Goal: Information Seeking & Learning: Understand process/instructions

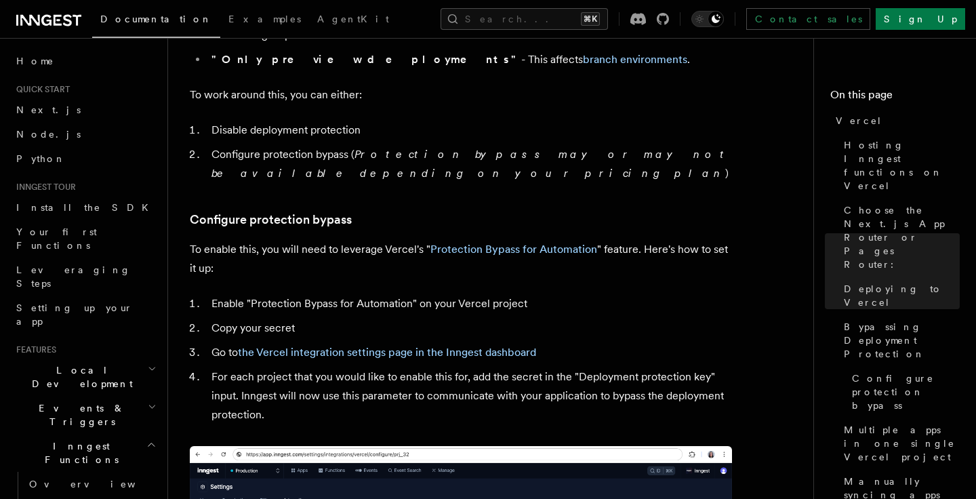
scroll to position [1169, 0]
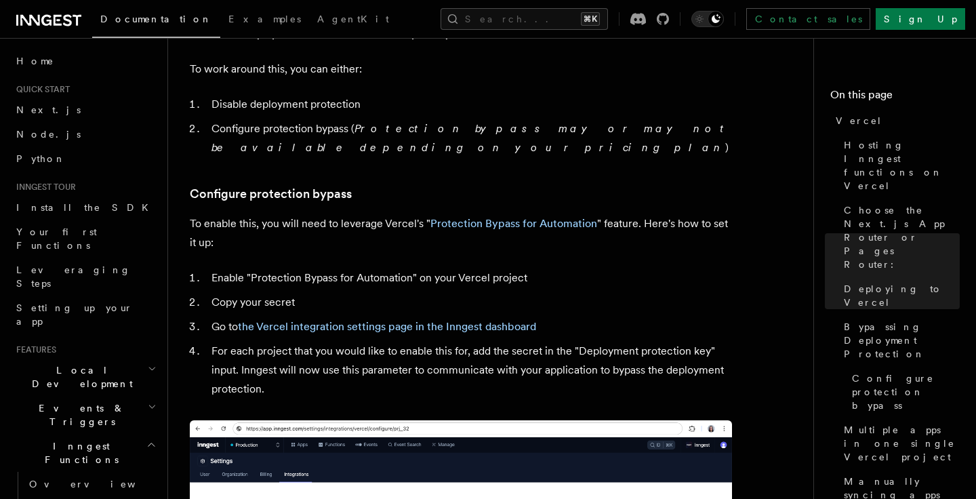
click at [369, 211] on article "Platform Deployment Cloud Providers Setup Vercel Inngest enables you to host yo…" at bounding box center [496, 302] width 612 height 2823
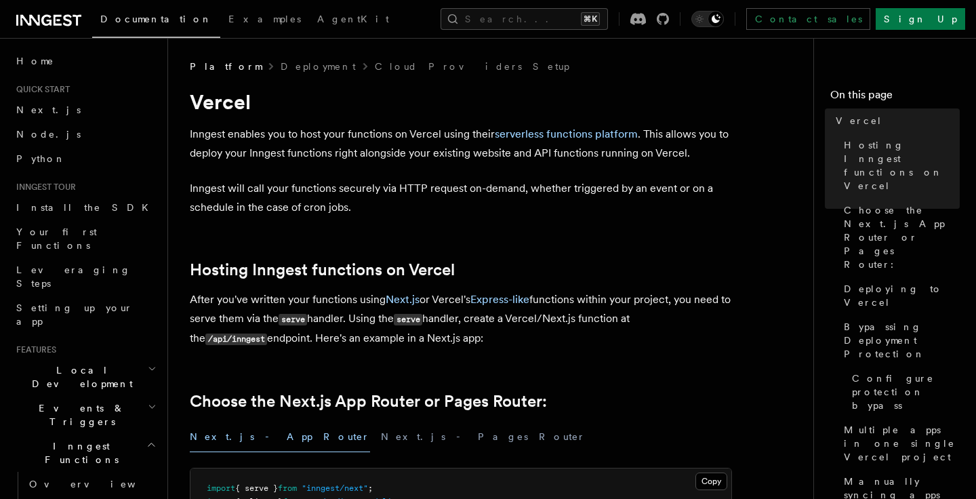
scroll to position [0, 0]
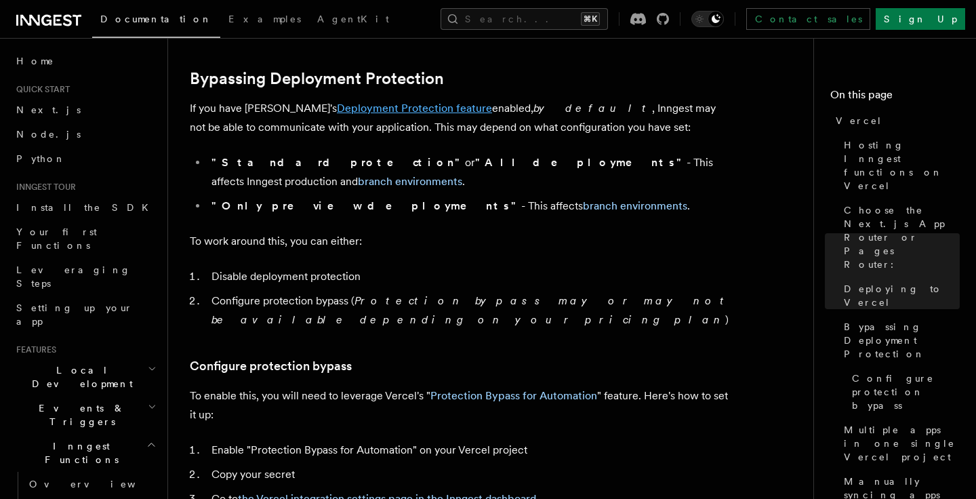
click at [391, 106] on link "Deployment Protection feature" at bounding box center [414, 108] width 155 height 13
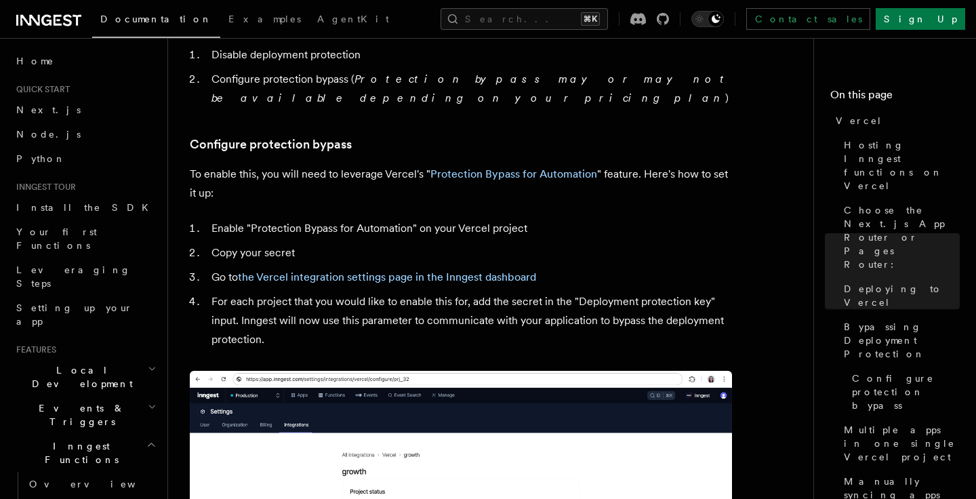
scroll to position [1216, 0]
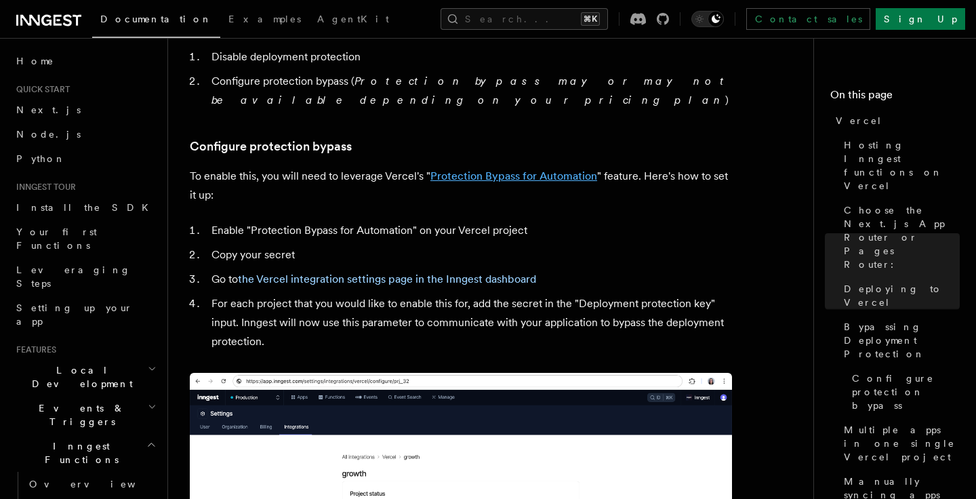
click at [513, 169] on link "Protection Bypass for Automation" at bounding box center [513, 175] width 167 height 13
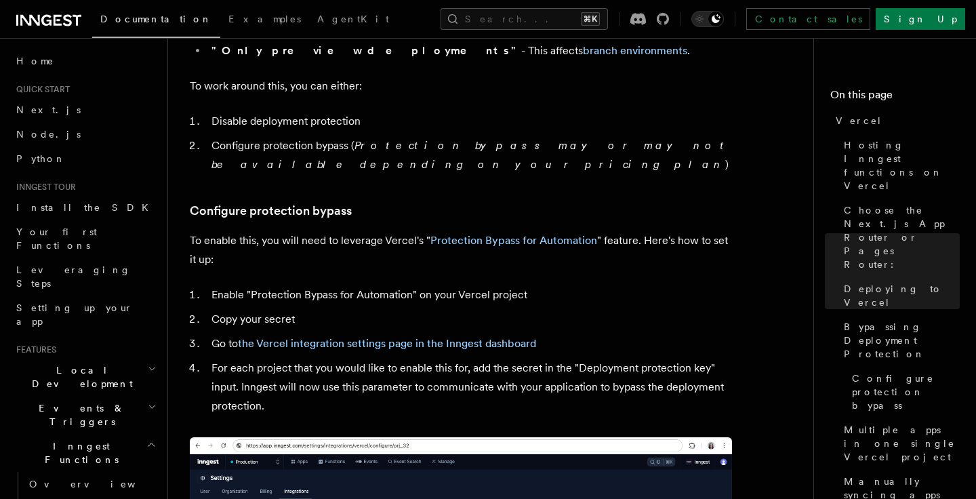
scroll to position [1182, 0]
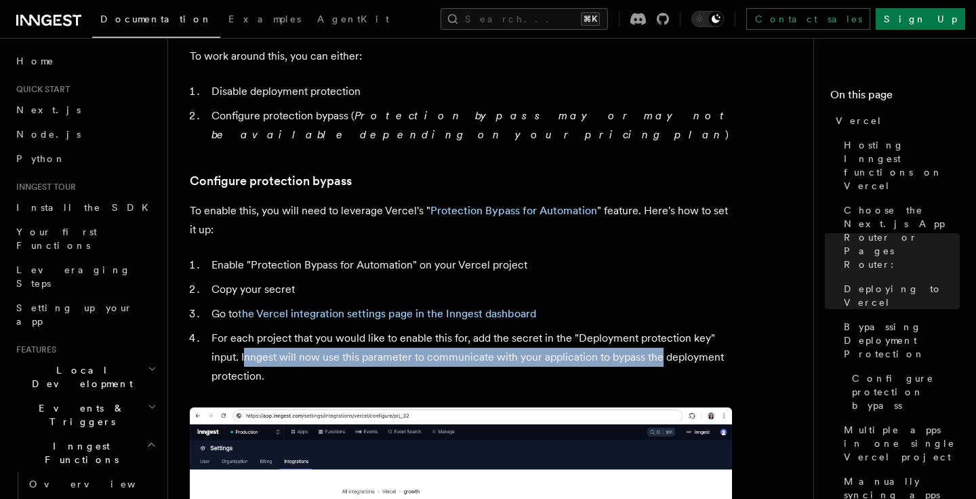
drag, startPoint x: 244, startPoint y: 315, endPoint x: 659, endPoint y: 322, distance: 415.4
click at [660, 329] on li "For each project that you would like to enable this for, add the secret in the …" at bounding box center [469, 357] width 524 height 57
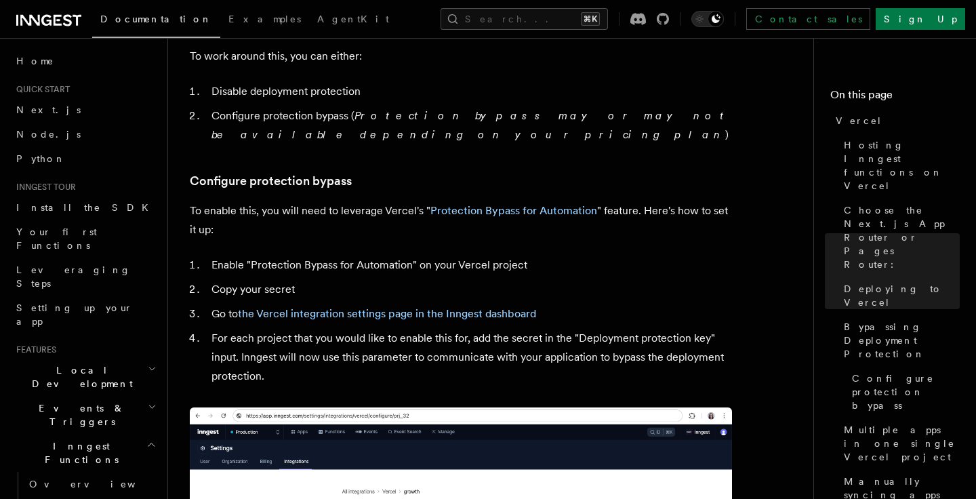
drag, startPoint x: 659, startPoint y: 322, endPoint x: 692, endPoint y: 330, distance: 34.2
click at [692, 330] on li "For each project that you would like to enable this for, add the secret in the …" at bounding box center [469, 357] width 524 height 57
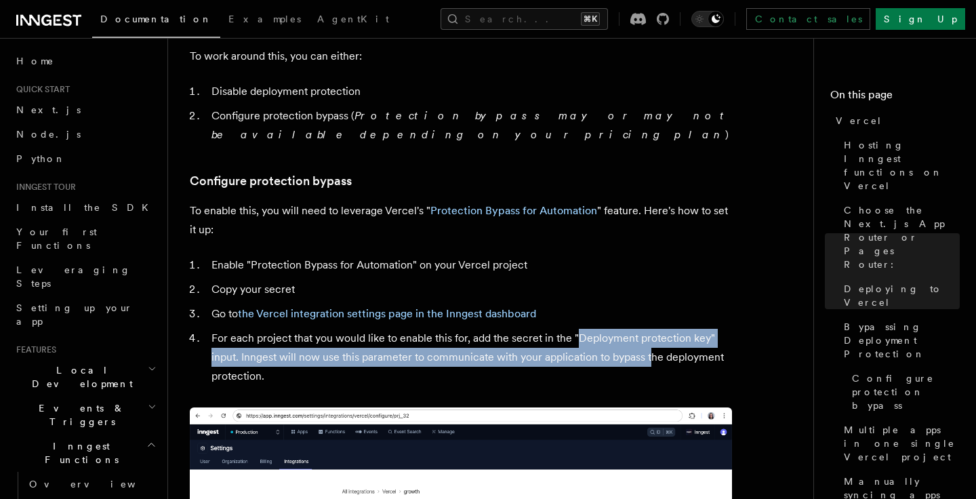
drag, startPoint x: 576, startPoint y: 294, endPoint x: 651, endPoint y: 305, distance: 76.0
click at [651, 329] on li "For each project that you would like to enable this for, add the secret in the …" at bounding box center [469, 357] width 524 height 57
click at [331, 329] on li "For each project that you would like to enable this for, add the secret in the …" at bounding box center [469, 357] width 524 height 57
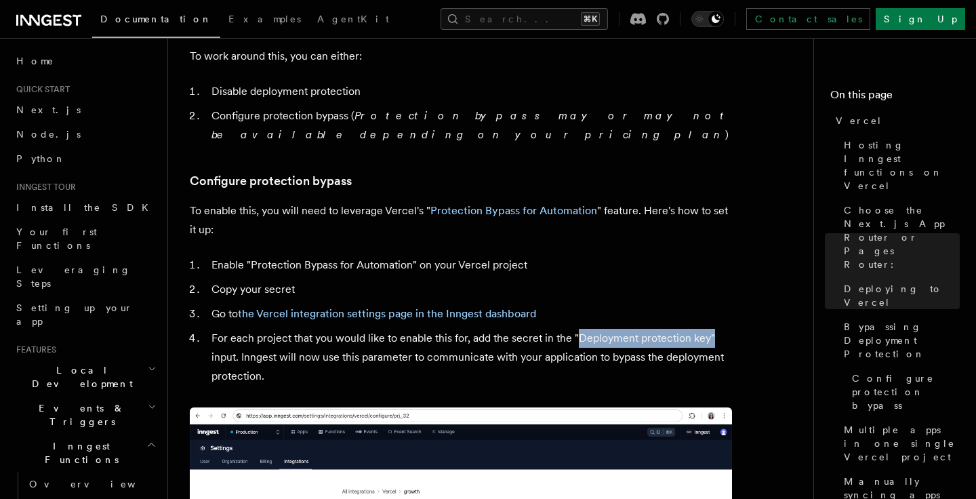
drag, startPoint x: 579, startPoint y: 297, endPoint x: 714, endPoint y: 302, distance: 134.9
click at [714, 329] on li "For each project that you would like to enable this for, add the secret in the …" at bounding box center [469, 357] width 524 height 57
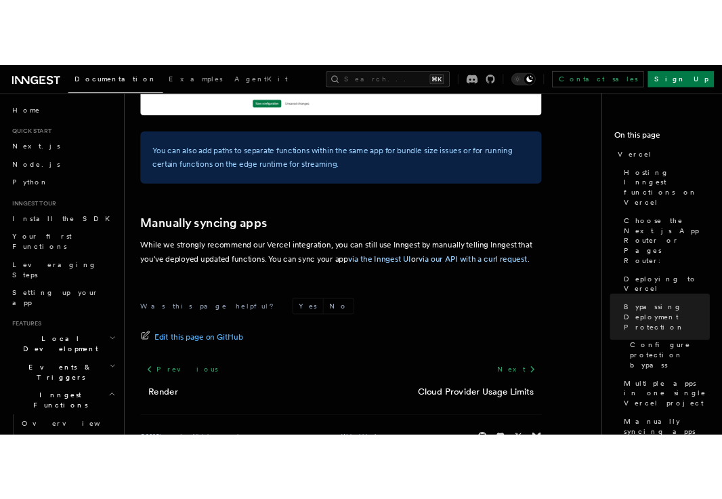
scroll to position [2321, 0]
